Goal: Task Accomplishment & Management: Complete application form

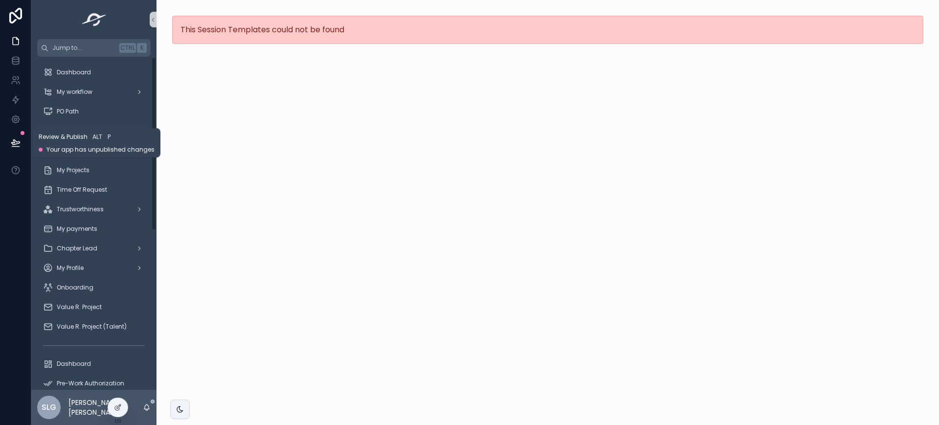
click at [11, 134] on button at bounding box center [16, 142] width 22 height 27
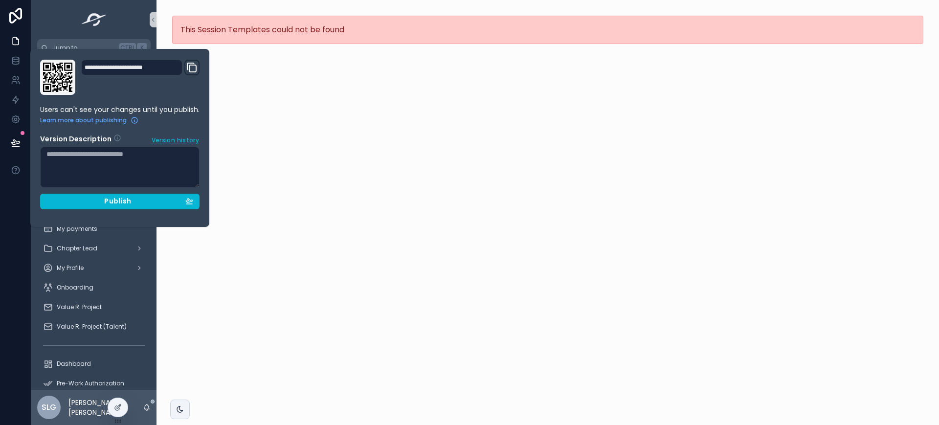
click at [453, 149] on div "This Session Templates could not be found" at bounding box center [547, 212] width 782 height 425
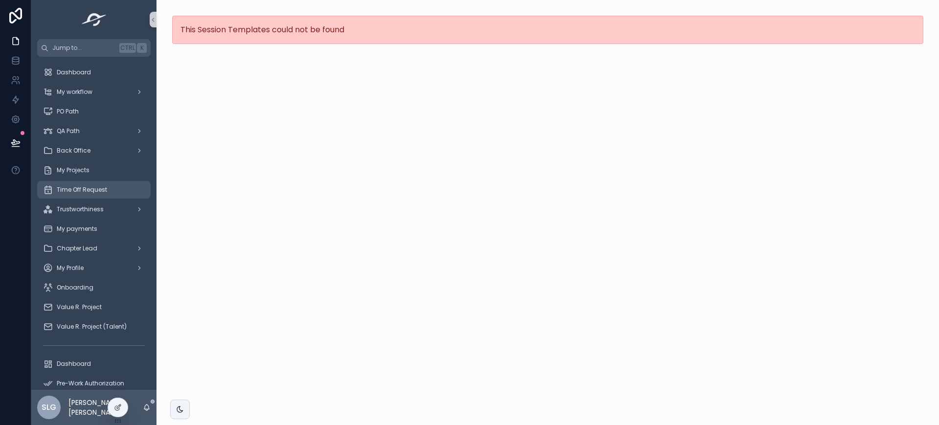
click at [92, 191] on span "Time Off Request" at bounding box center [82, 190] width 50 height 8
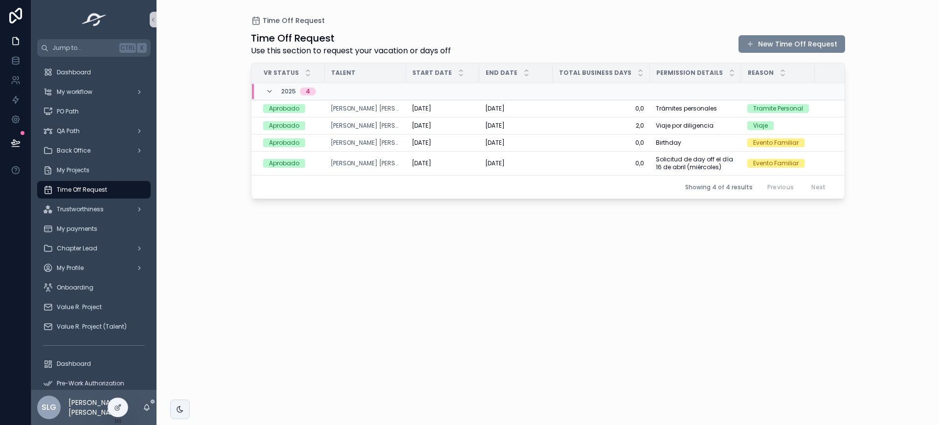
click at [792, 40] on button "New Time Off Request" at bounding box center [791, 44] width 107 height 18
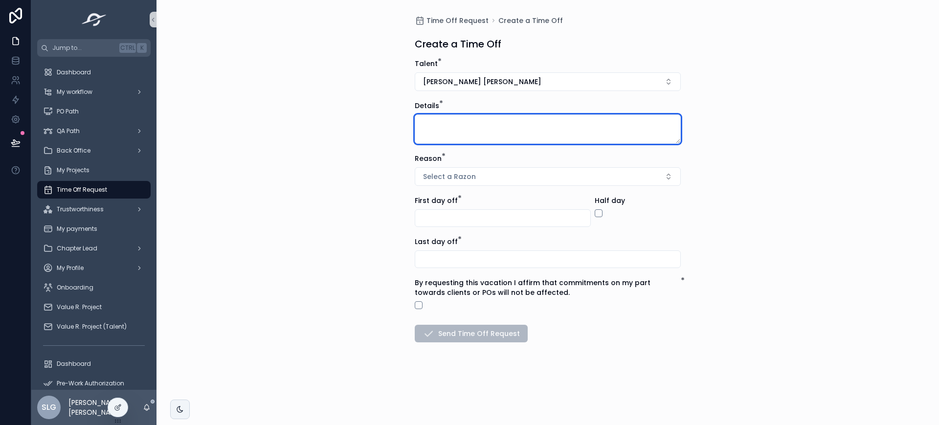
click at [466, 130] on textarea "scrollable content" at bounding box center [548, 128] width 266 height 29
type textarea "*****"
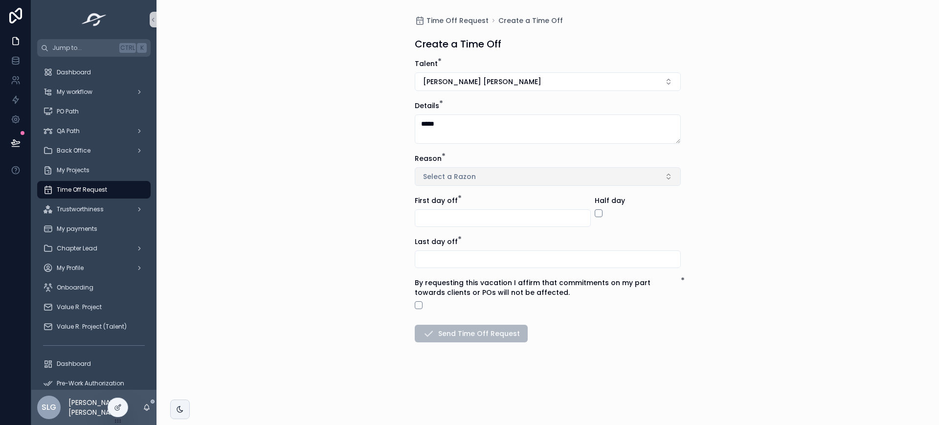
click at [460, 173] on span "Select a Razon" at bounding box center [449, 177] width 53 height 10
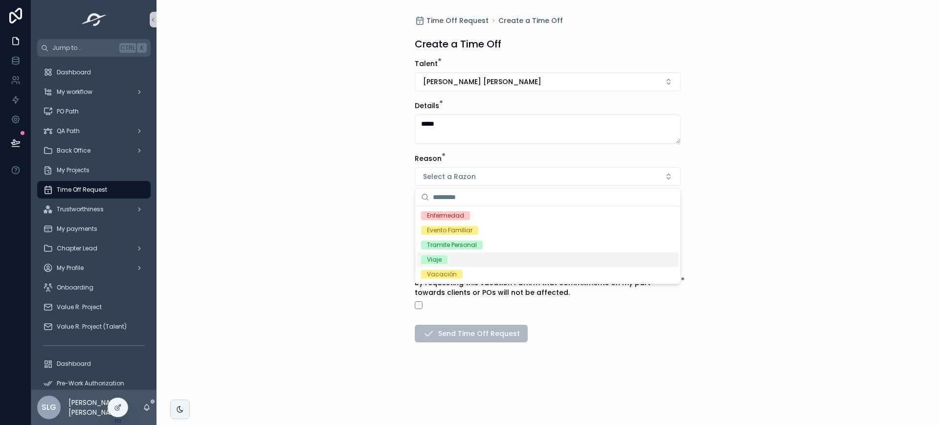
click at [487, 255] on div "Viaje" at bounding box center [547, 259] width 261 height 15
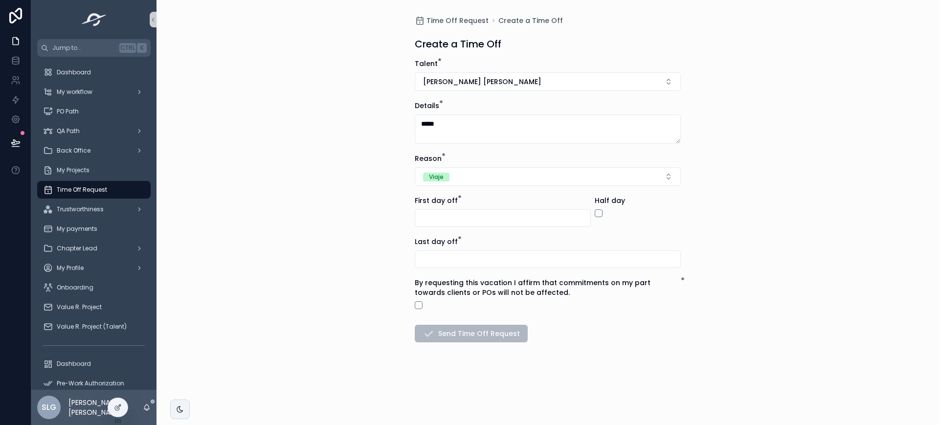
click at [490, 221] on input "scrollable content" at bounding box center [502, 218] width 175 height 14
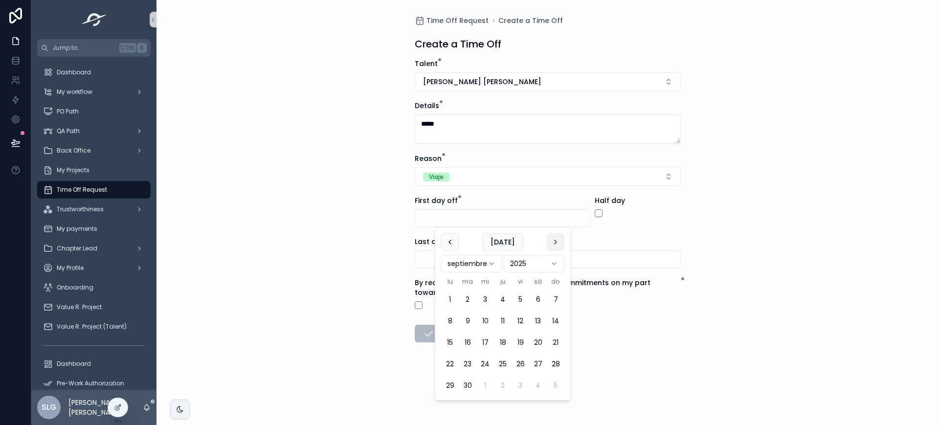
click at [560, 241] on button "scrollable content" at bounding box center [556, 242] width 18 height 18
click at [447, 367] on button "17" at bounding box center [450, 364] width 18 height 18
type input "**********"
click at [623, 246] on div "Last day off *" at bounding box center [548, 252] width 266 height 31
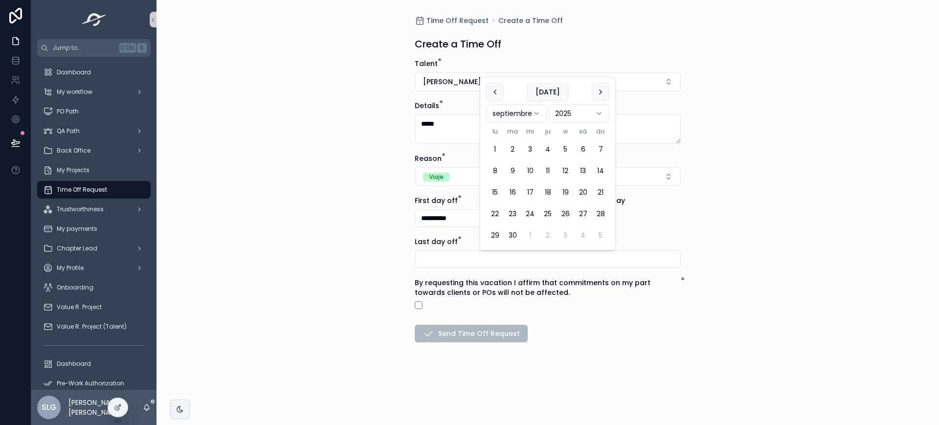
click at [564, 256] on input "scrollable content" at bounding box center [547, 259] width 265 height 14
click at [600, 93] on button "scrollable content" at bounding box center [600, 92] width 18 height 18
click at [498, 214] on button "17" at bounding box center [495, 214] width 18 height 18
type input "**********"
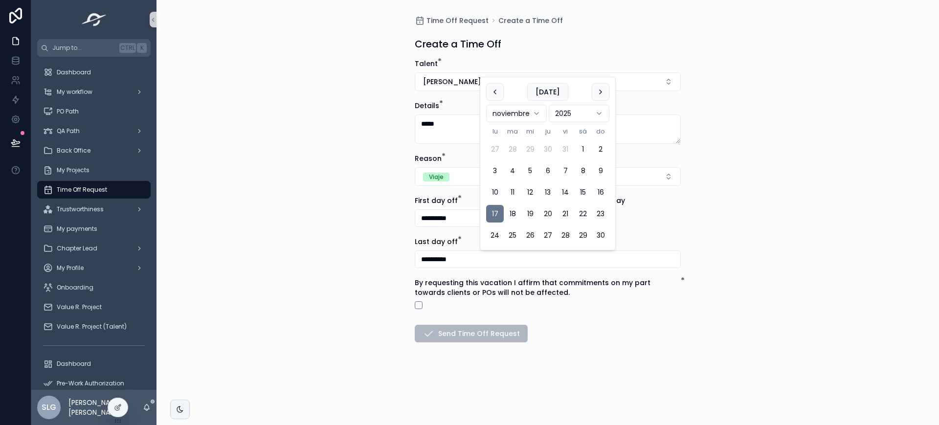
click at [595, 334] on form "**********" at bounding box center [548, 232] width 266 height 346
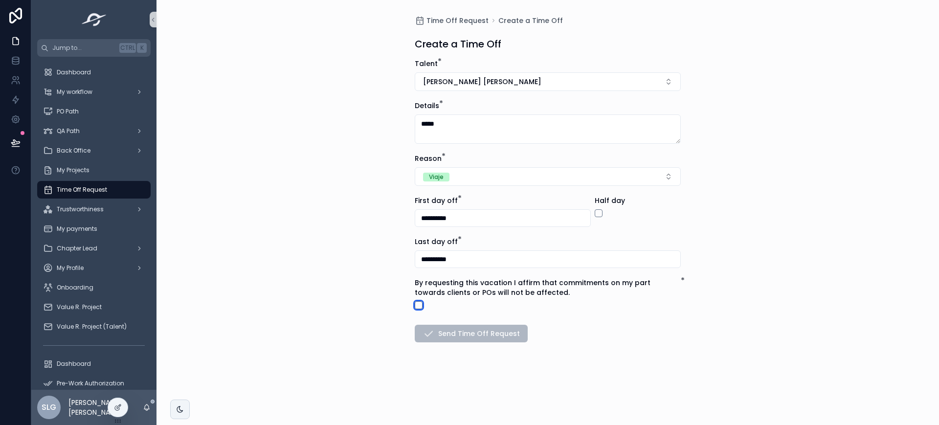
click at [416, 301] on button "scrollable content" at bounding box center [419, 305] width 8 height 8
click at [496, 331] on button "Send Time Off Request" at bounding box center [471, 334] width 113 height 18
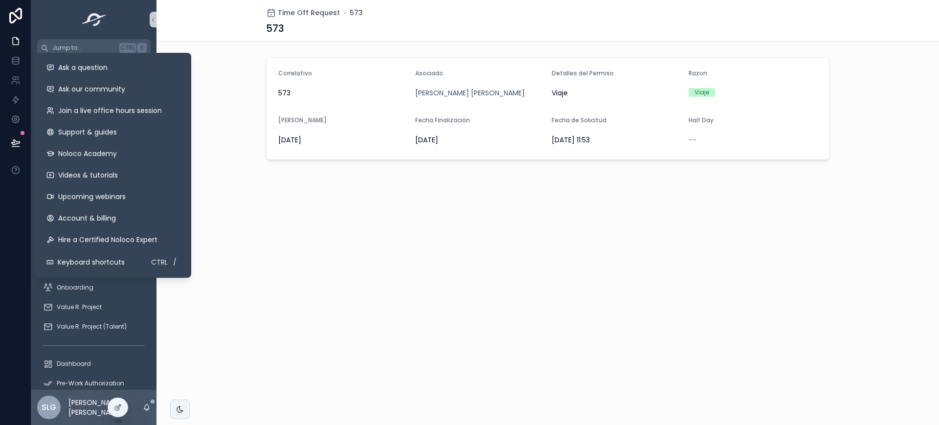
click at [265, 182] on div "Time Off Request 573 573 Correlativo 573 Asociado [PERSON_NAME] [PERSON_NAME] D…" at bounding box center [547, 113] width 782 height 226
